Goal: Information Seeking & Learning: Find specific page/section

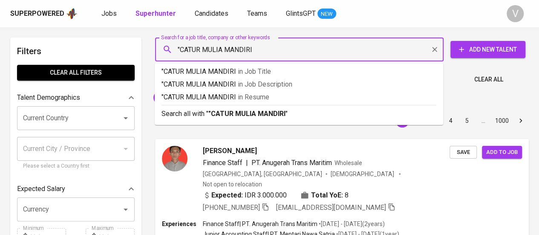
type input ""CATUR MULIA MANDIRI""
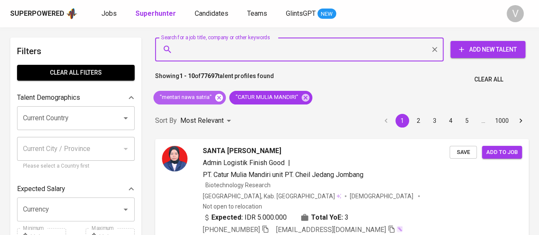
click at [220, 97] on icon at bounding box center [218, 97] width 9 height 9
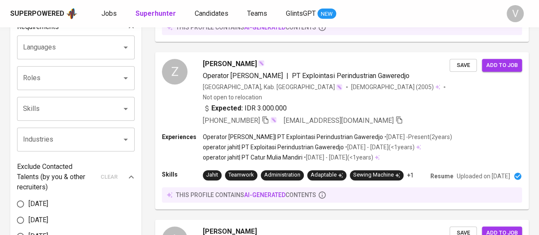
scroll to position [138, 0]
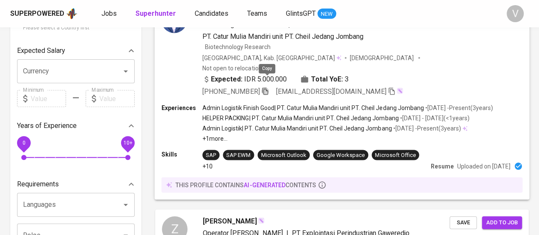
click at [269, 87] on icon "button" at bounding box center [265, 91] width 8 height 8
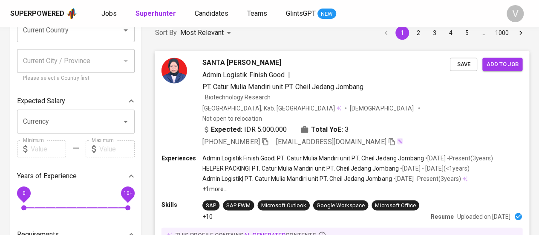
scroll to position [89, 0]
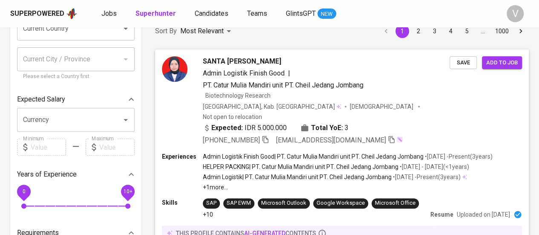
click at [268, 135] on icon "button" at bounding box center [266, 139] width 8 height 8
drag, startPoint x: 256, startPoint y: 38, endPoint x: 277, endPoint y: 29, distance: 22.5
click at [256, 38] on div "Sort By Most Relevant MOST_RELEVANT 1 2 3 4 5 … 1000" at bounding box center [342, 31] width 384 height 26
click at [267, 135] on icon "button" at bounding box center [266, 139] width 8 height 8
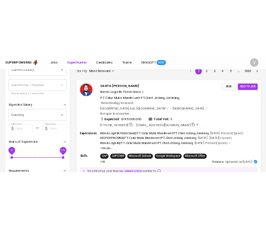
scroll to position [132, 0]
